Goal: Check status: Check status

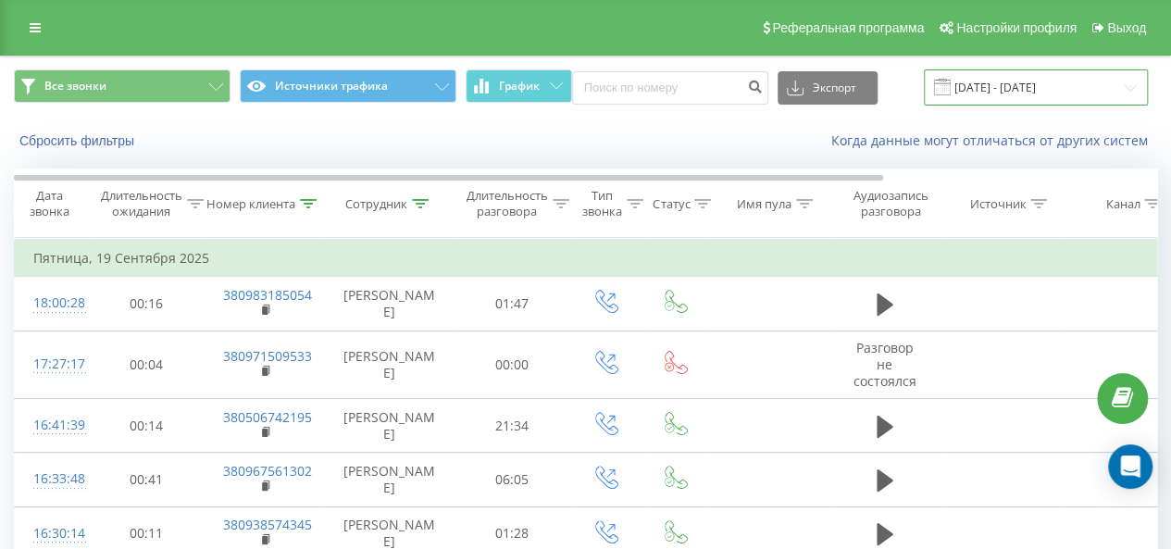
click at [969, 79] on input "19.09.2025 - 19.09.2025" at bounding box center [1036, 87] width 224 height 36
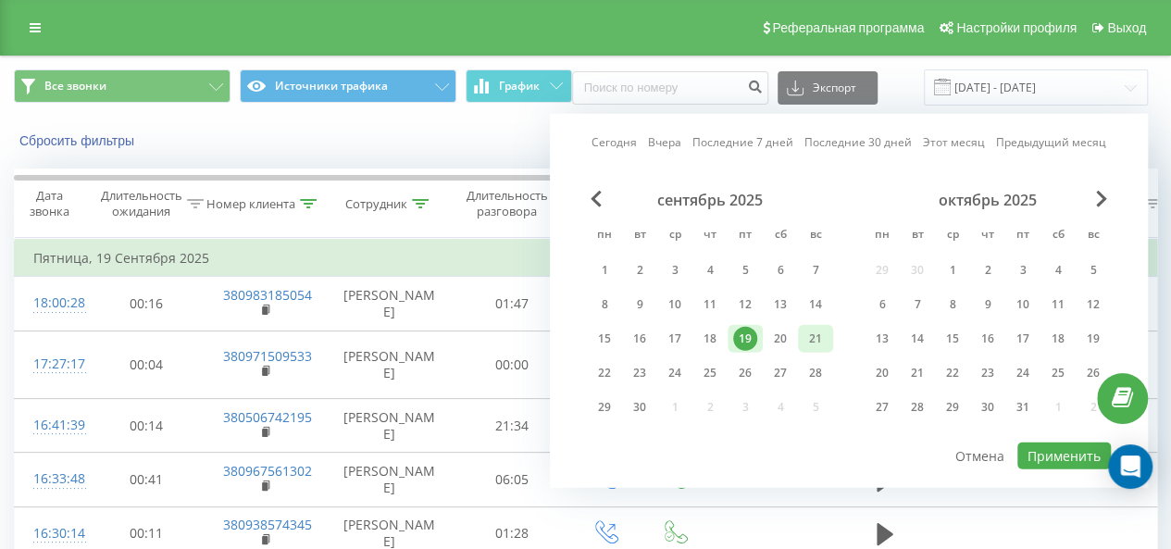
click at [828, 334] on div "21" at bounding box center [815, 339] width 35 height 28
click at [1063, 447] on button "Применить" at bounding box center [1063, 455] width 93 height 27
type input "[DATE] - [DATE]"
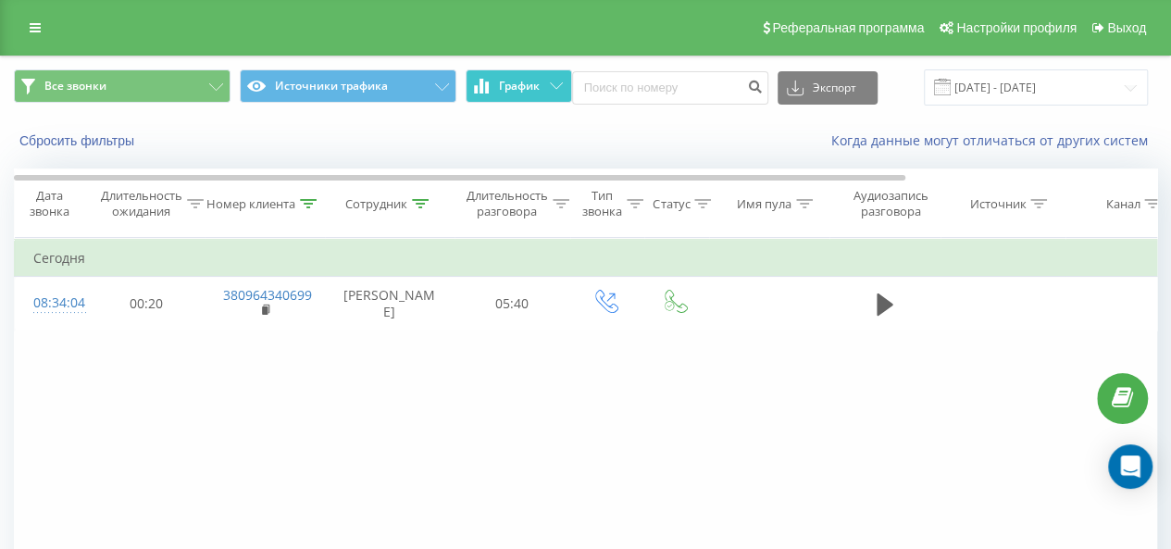
click at [518, 82] on span "График" at bounding box center [519, 86] width 41 height 13
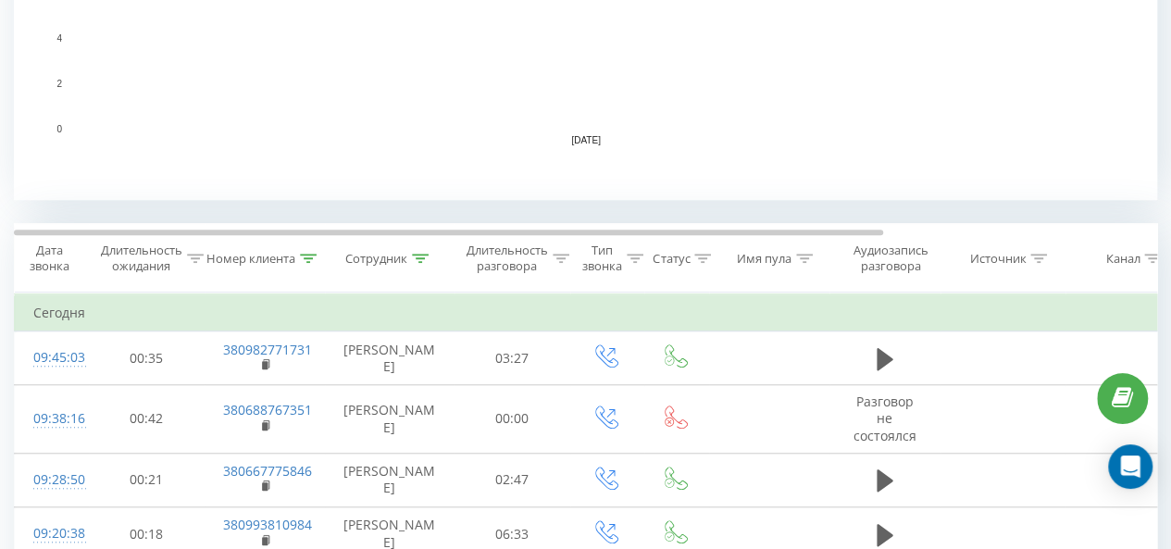
scroll to position [740, 0]
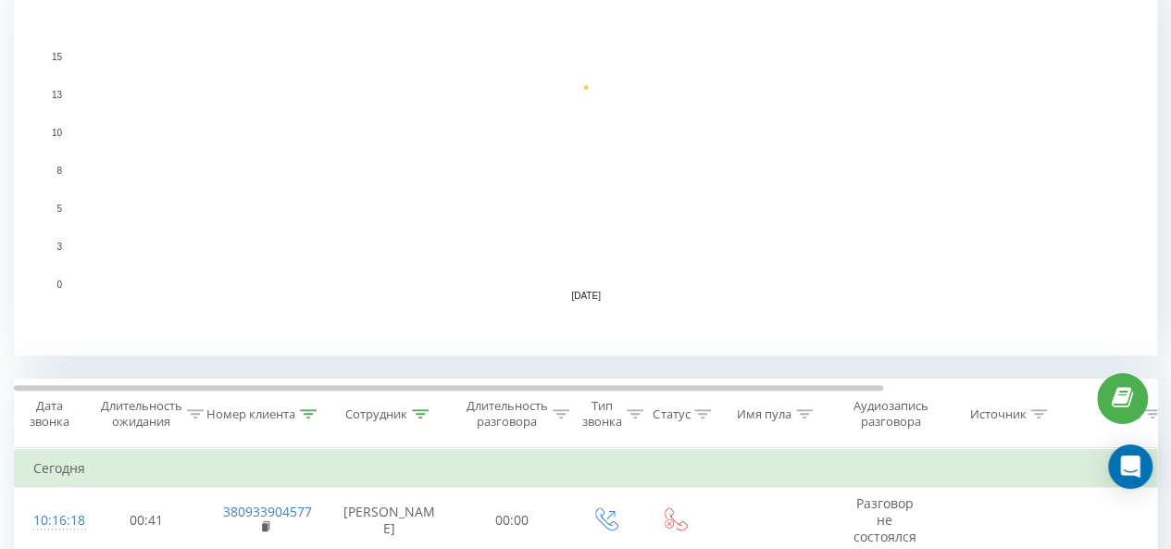
scroll to position [463, 0]
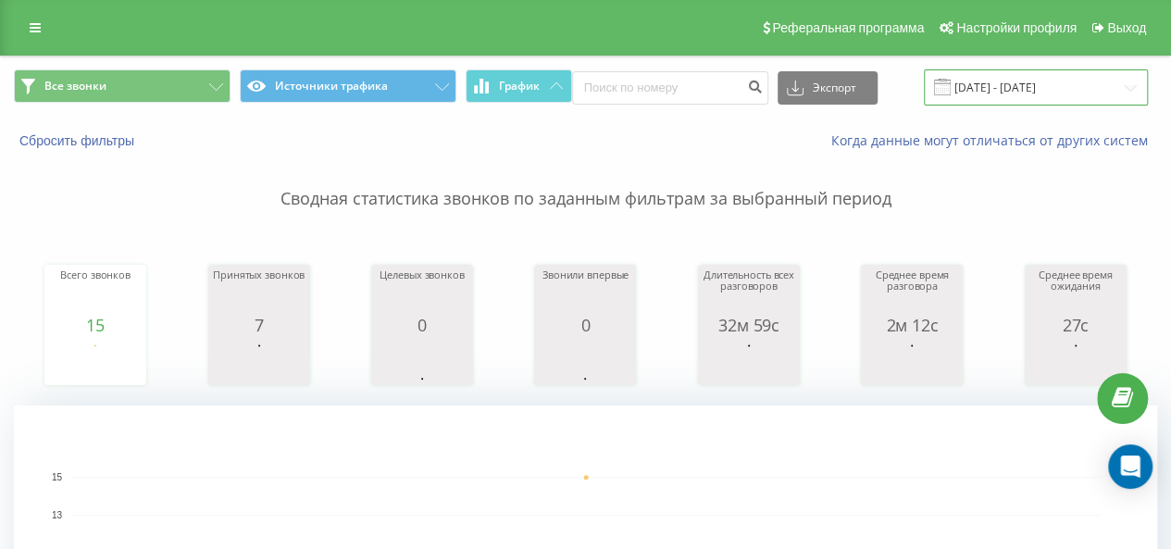
click at [987, 84] on input "[DATE] - [DATE]" at bounding box center [1036, 87] width 224 height 36
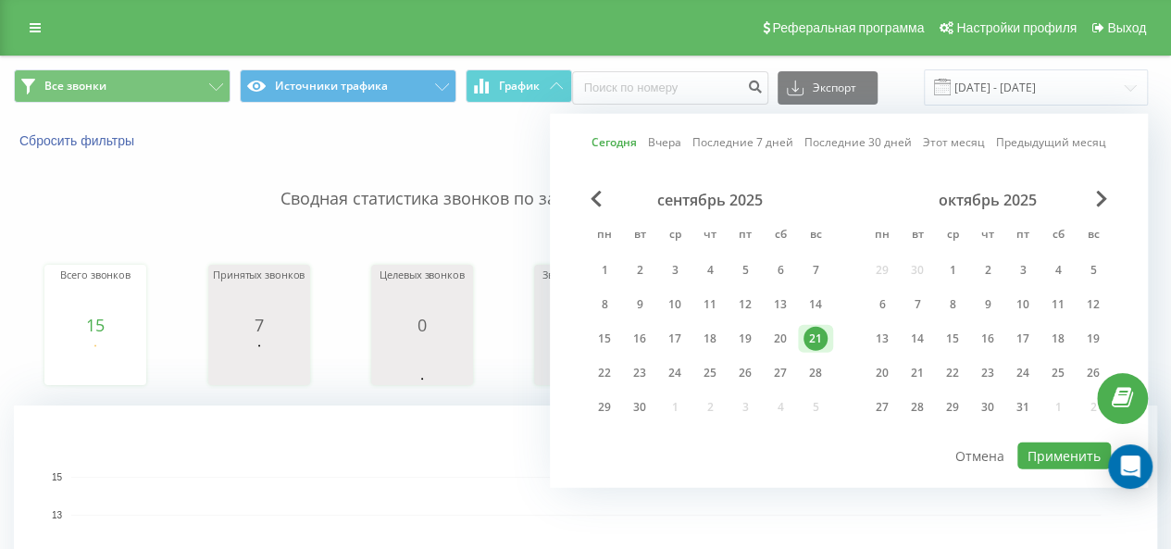
click at [803, 336] on div "21" at bounding box center [815, 339] width 24 height 24
click at [1073, 456] on button "Применить" at bounding box center [1063, 455] width 93 height 27
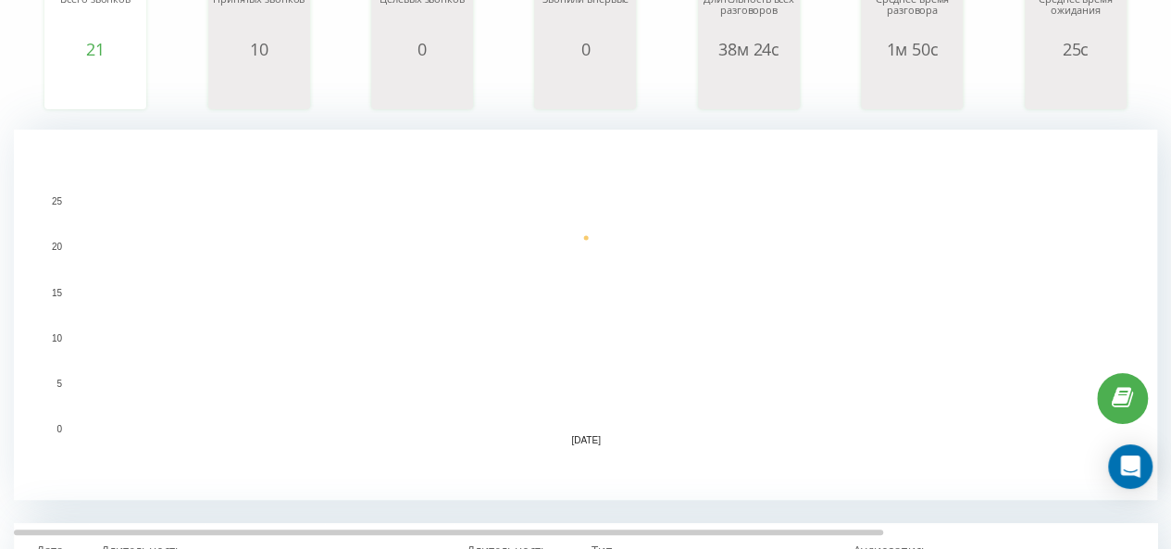
scroll to position [370, 0]
